Goal: Task Accomplishment & Management: Use online tool/utility

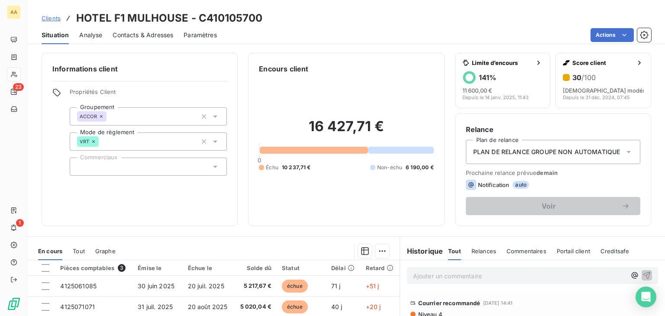
click at [211, 117] on icon at bounding box center [215, 116] width 9 height 9
click at [145, 92] on span "Propriétés Client" at bounding box center [148, 94] width 157 height 12
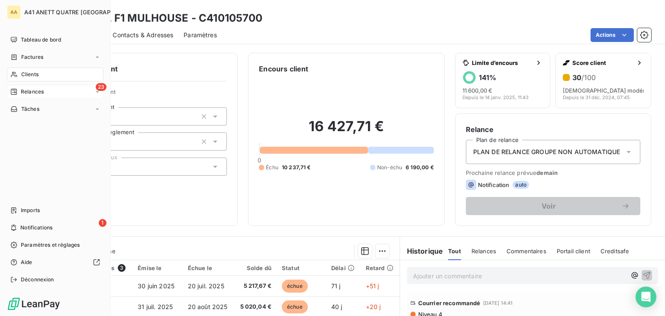
click at [28, 93] on span "Relances" at bounding box center [32, 92] width 23 height 8
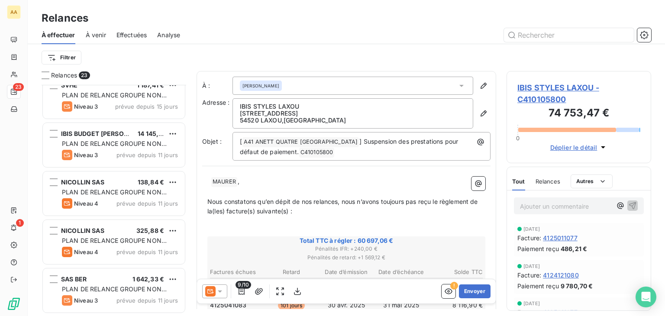
scroll to position [260, 0]
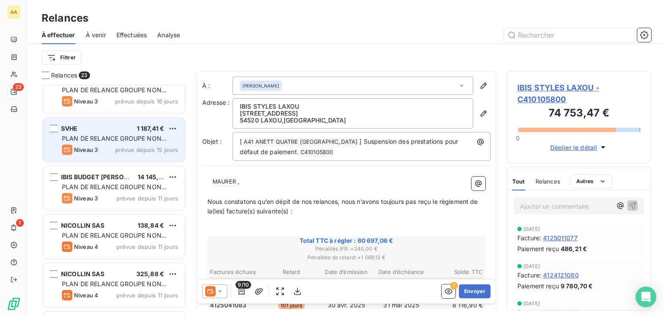
click at [133, 130] on div "SVHE 1 187,41 €" at bounding box center [120, 129] width 116 height 8
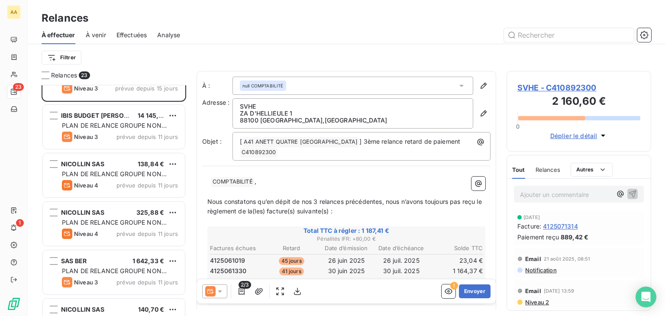
scroll to position [235, 0]
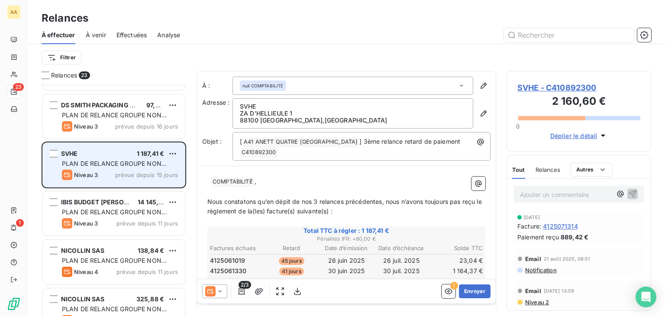
click at [131, 163] on span "PLAN DE RELANCE GROUPE NON AUTOMATIQUE" at bounding box center [114, 168] width 105 height 16
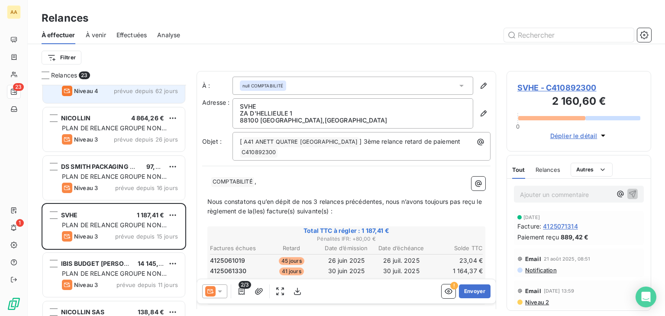
scroll to position [303, 0]
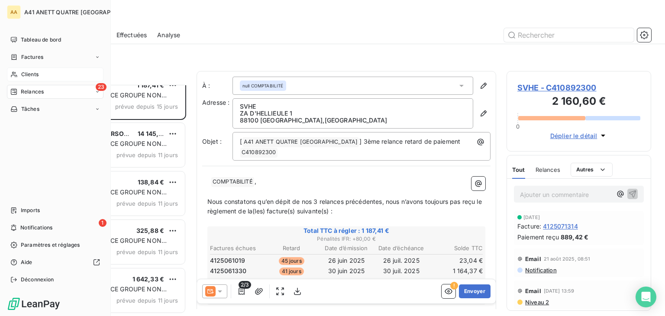
click at [32, 72] on span "Clients" at bounding box center [29, 75] width 17 height 8
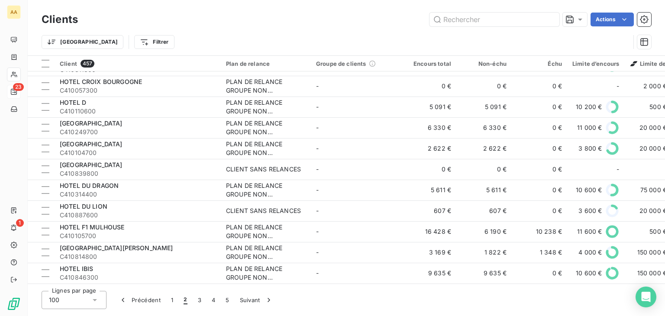
scroll to position [1869, 0]
click at [194, 298] on button "3" at bounding box center [200, 300] width 14 height 18
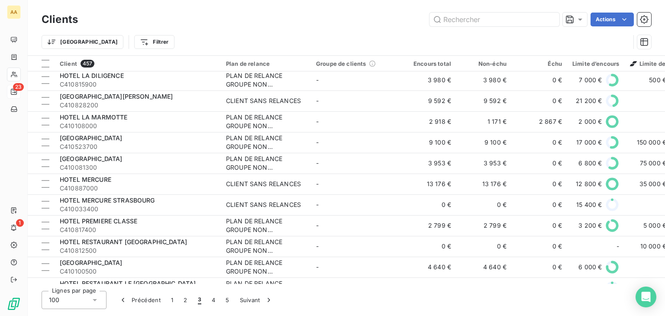
scroll to position [0, 0]
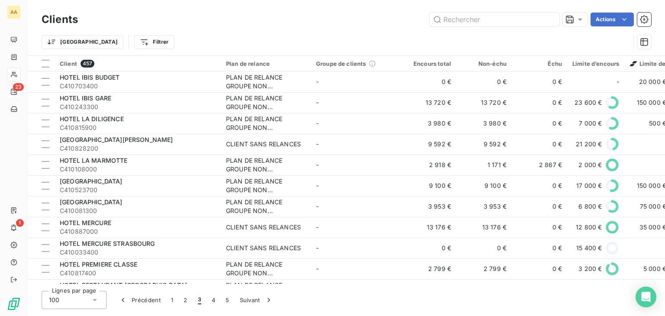
click at [17, 85] on span "23" at bounding box center [18, 87] width 11 height 8
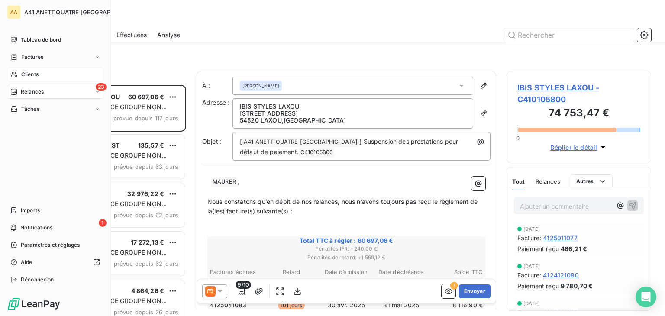
click at [21, 73] on span "Clients" at bounding box center [29, 75] width 17 height 8
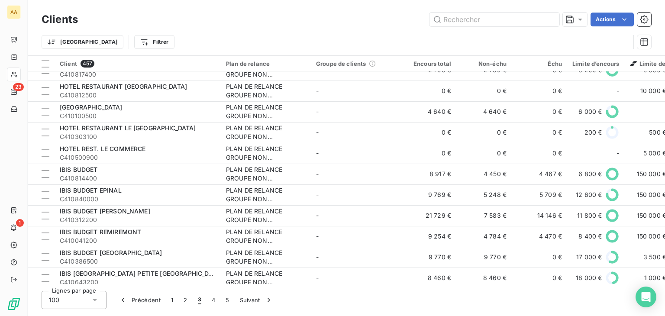
scroll to position [390, 0]
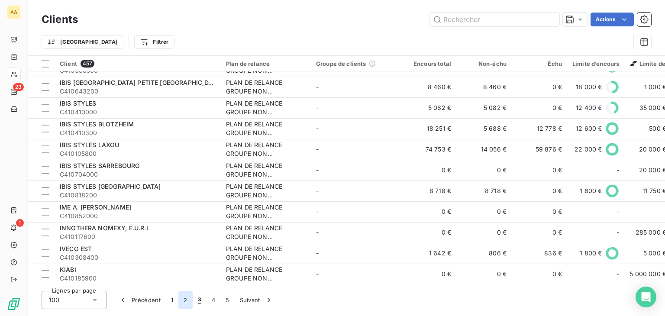
click at [182, 299] on button "2" at bounding box center [185, 300] width 14 height 18
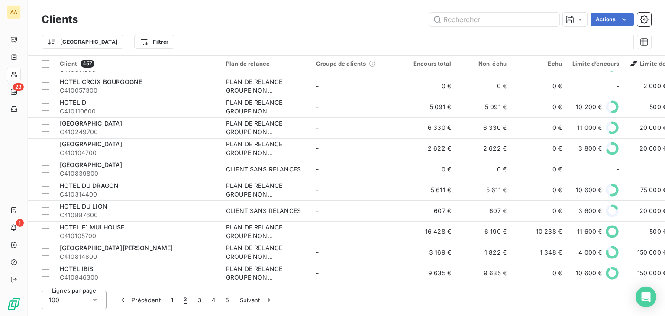
scroll to position [1869, 0]
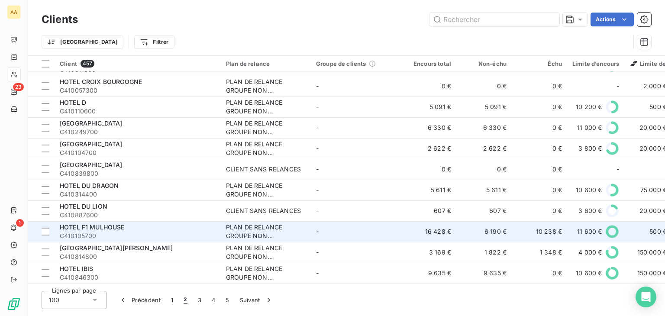
click at [159, 226] on div "HOTEL F1 MULHOUSE" at bounding box center [138, 227] width 156 height 9
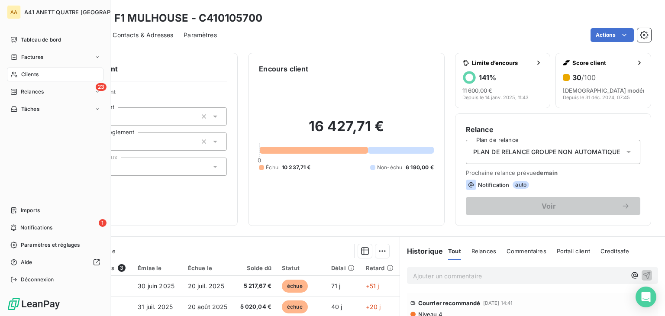
click at [21, 94] on span "Relances" at bounding box center [32, 92] width 23 height 8
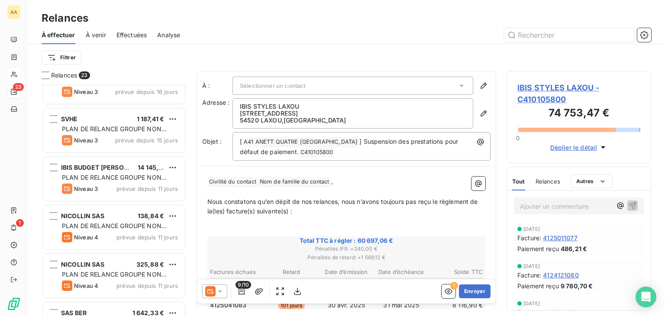
scroll to position [216, 0]
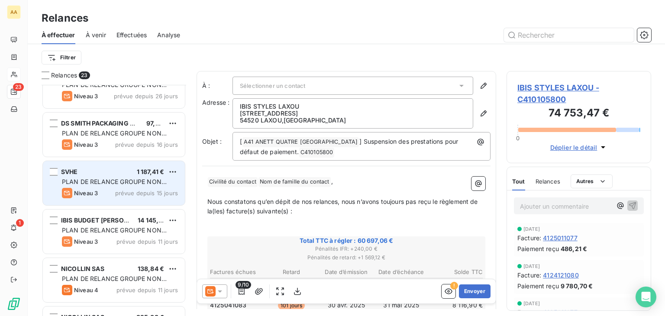
click at [134, 171] on div "SVHE 1 187,41 €" at bounding box center [120, 172] width 116 height 8
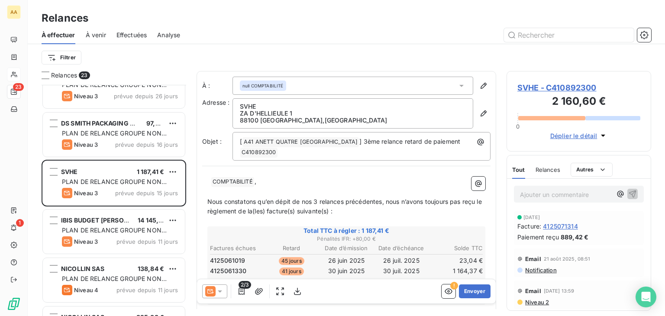
click at [254, 86] on span "null COMPTABILITÉ" at bounding box center [262, 86] width 41 height 6
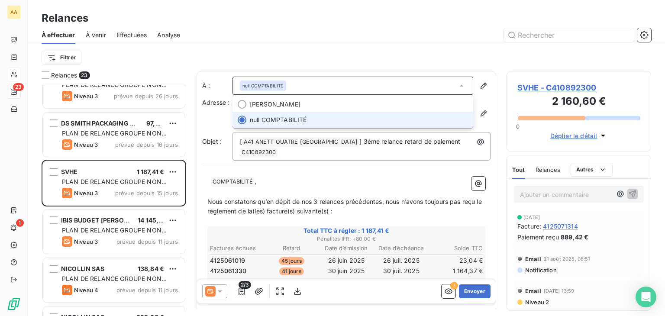
click at [256, 85] on span "null COMPTABILITÉ" at bounding box center [262, 86] width 41 height 6
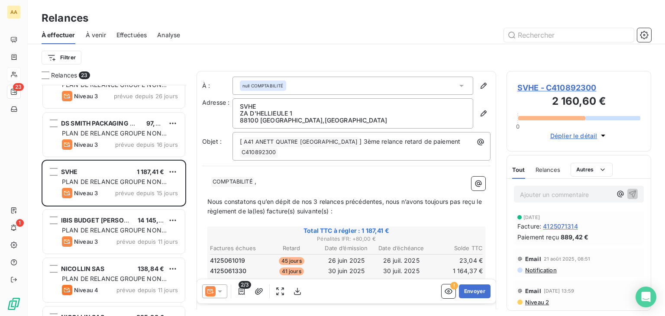
click at [239, 182] on span "COMPTABILITÉ ﻿" at bounding box center [232, 182] width 43 height 10
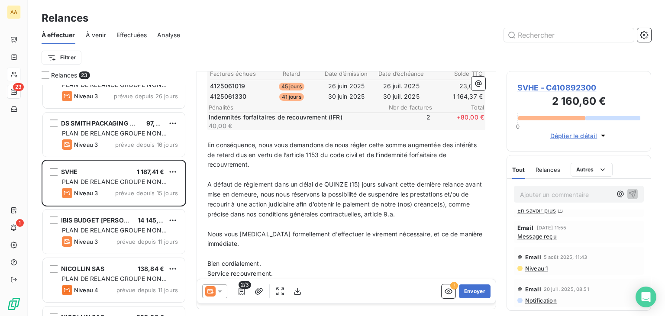
scroll to position [34, 0]
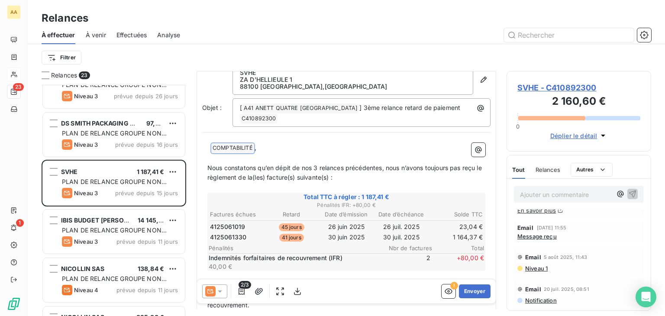
click at [220, 149] on span "COMPTABILITÉ ﻿" at bounding box center [232, 148] width 43 height 10
click at [292, 150] on p "SERVICE COMPTABILITE," at bounding box center [346, 148] width 278 height 10
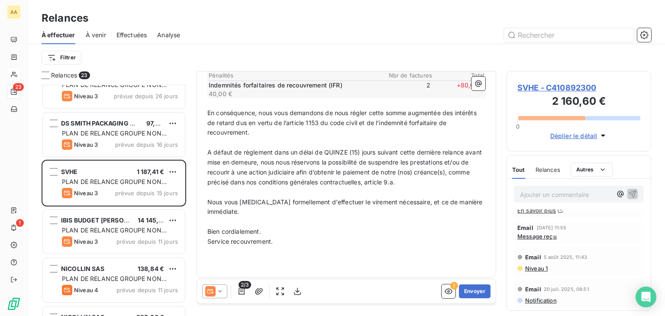
scroll to position [207, 0]
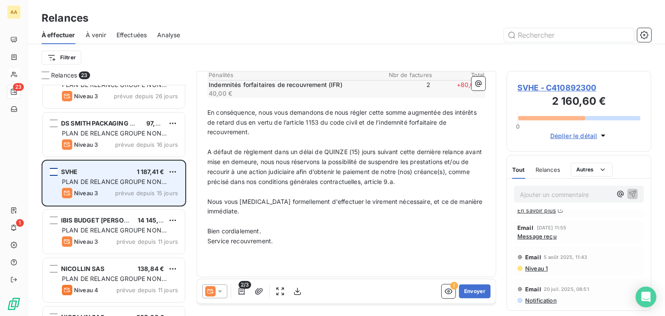
click at [54, 168] on div "grid" at bounding box center [54, 172] width 8 height 8
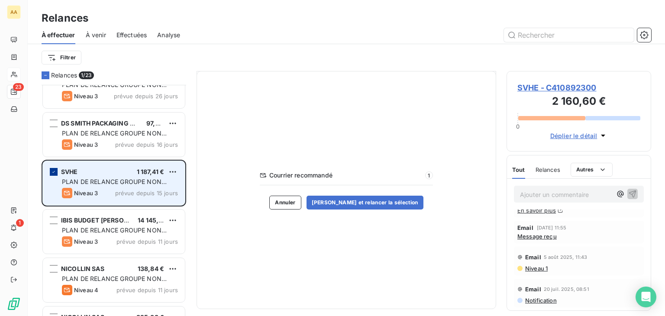
click at [55, 170] on icon "grid" at bounding box center [53, 171] width 5 height 5
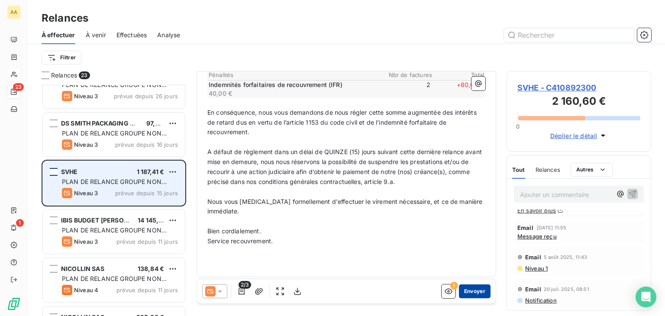
click at [471, 294] on button "Envoyer" at bounding box center [475, 291] width 32 height 14
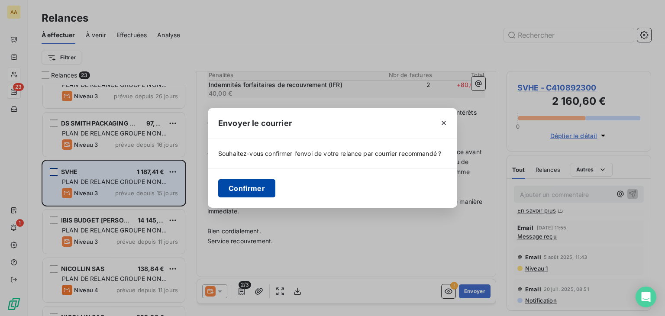
click at [252, 186] on button "Confirmer" at bounding box center [246, 188] width 57 height 18
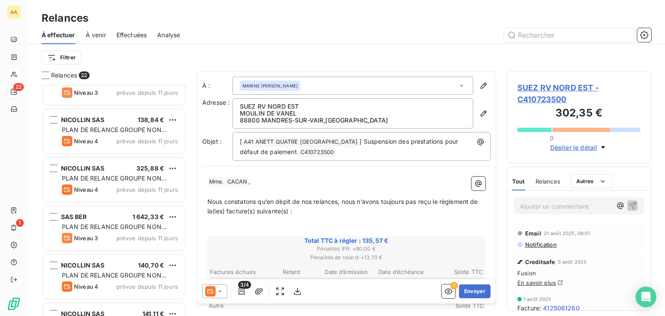
scroll to position [316, 0]
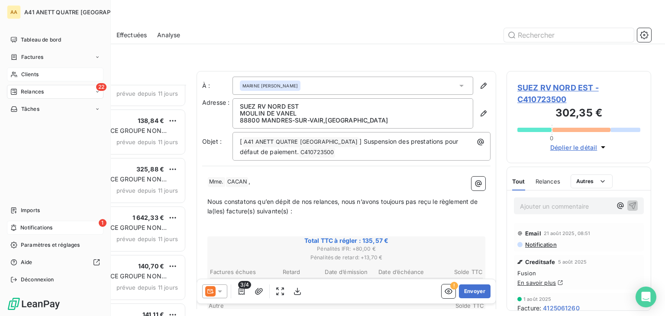
click at [38, 226] on span "Notifications" at bounding box center [36, 228] width 32 height 8
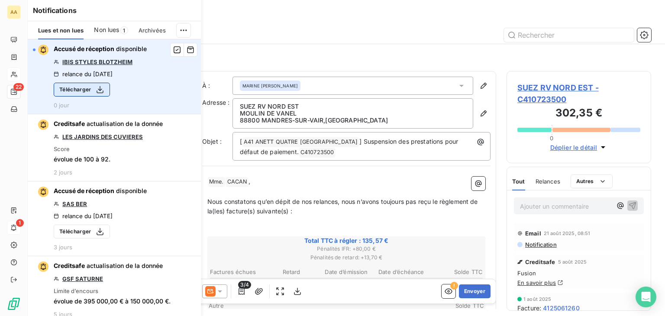
click at [75, 86] on button "Télécharger" at bounding box center [82, 90] width 56 height 14
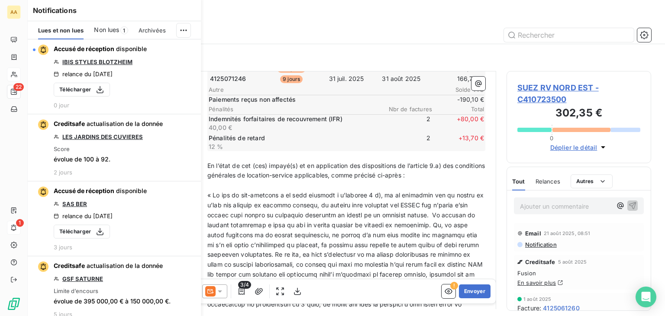
scroll to position [0, 0]
